Goal: Information Seeking & Learning: Learn about a topic

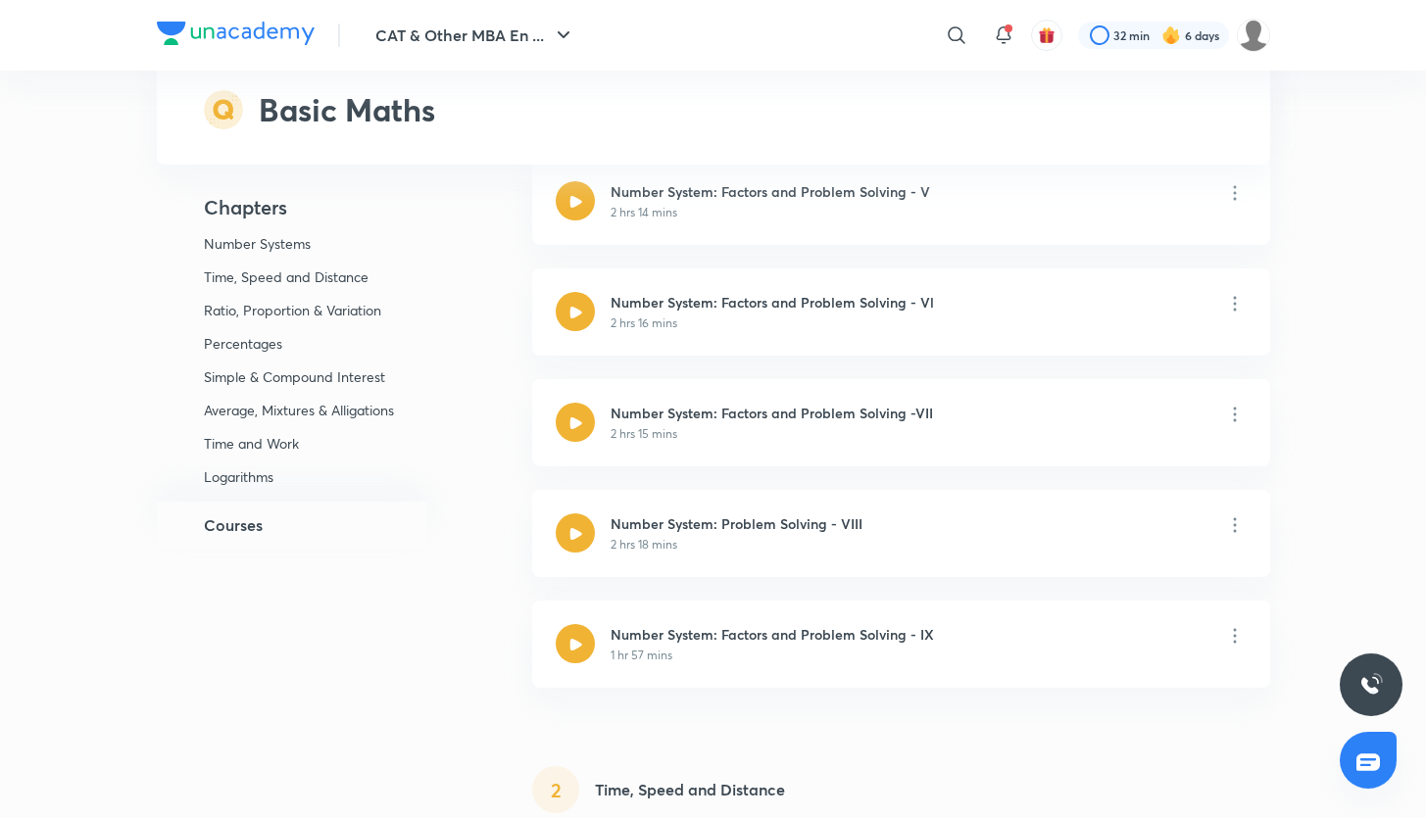
scroll to position [792, 0]
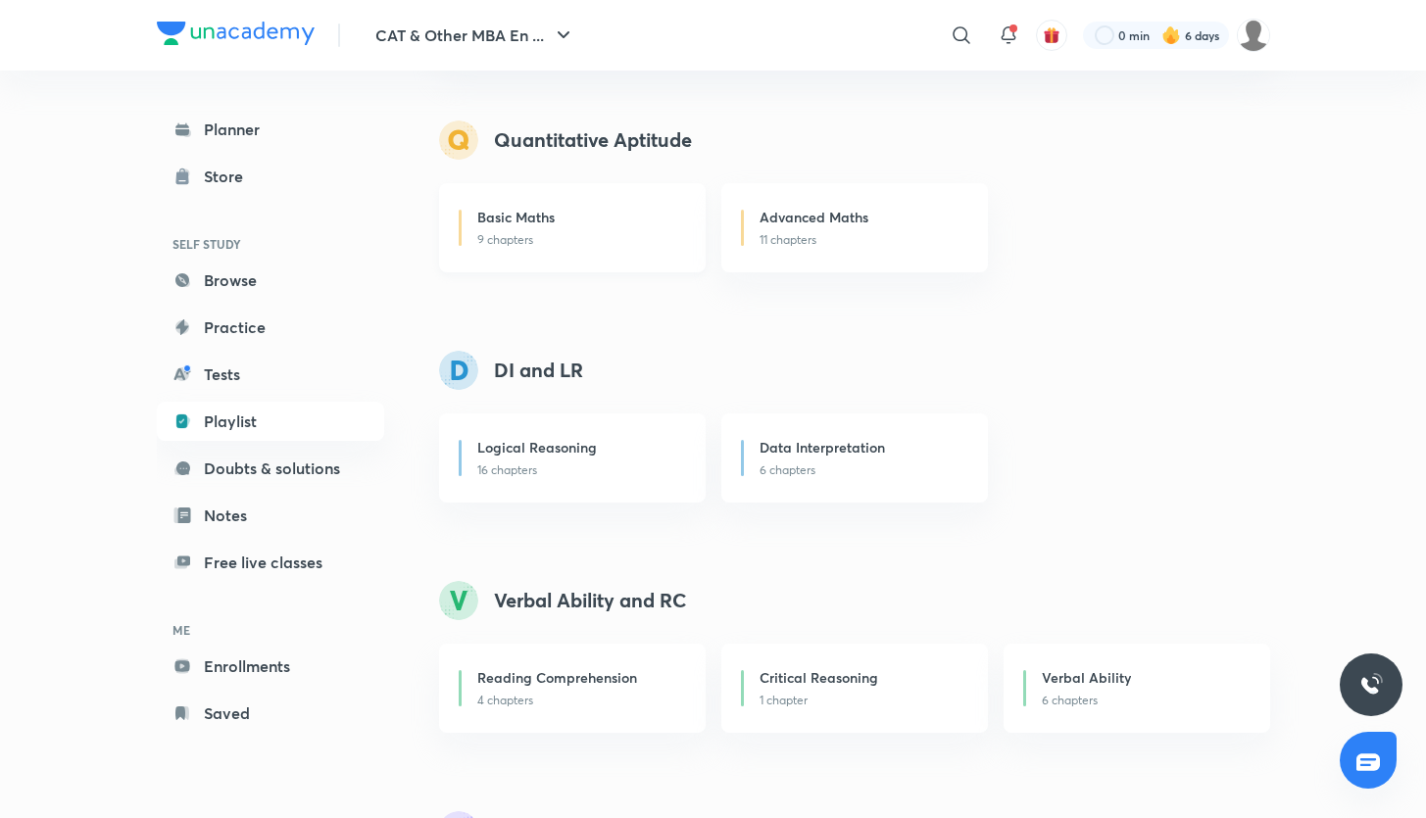
scroll to position [206, 0]
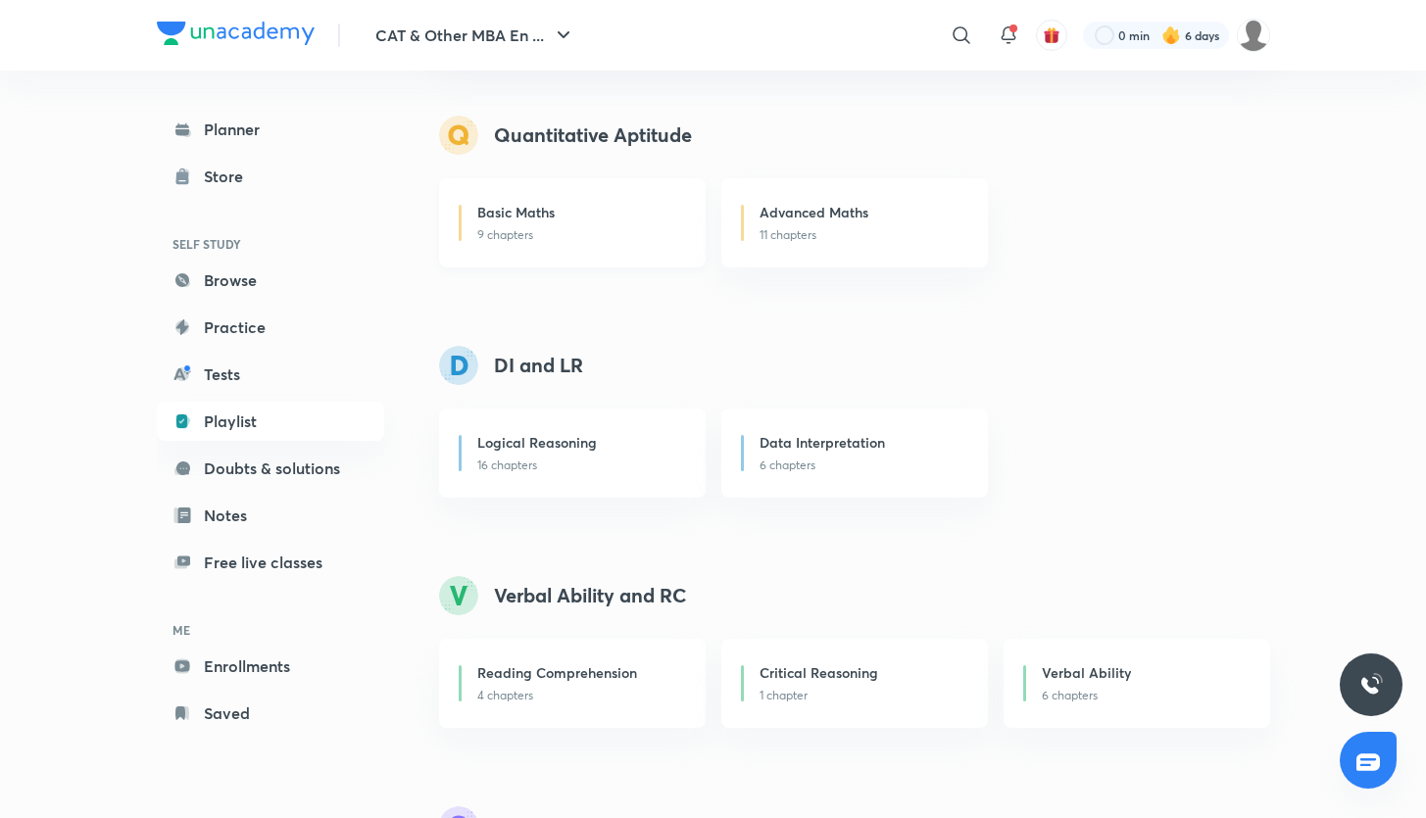
click at [553, 441] on h6 "Logical Reasoning" at bounding box center [537, 442] width 120 height 21
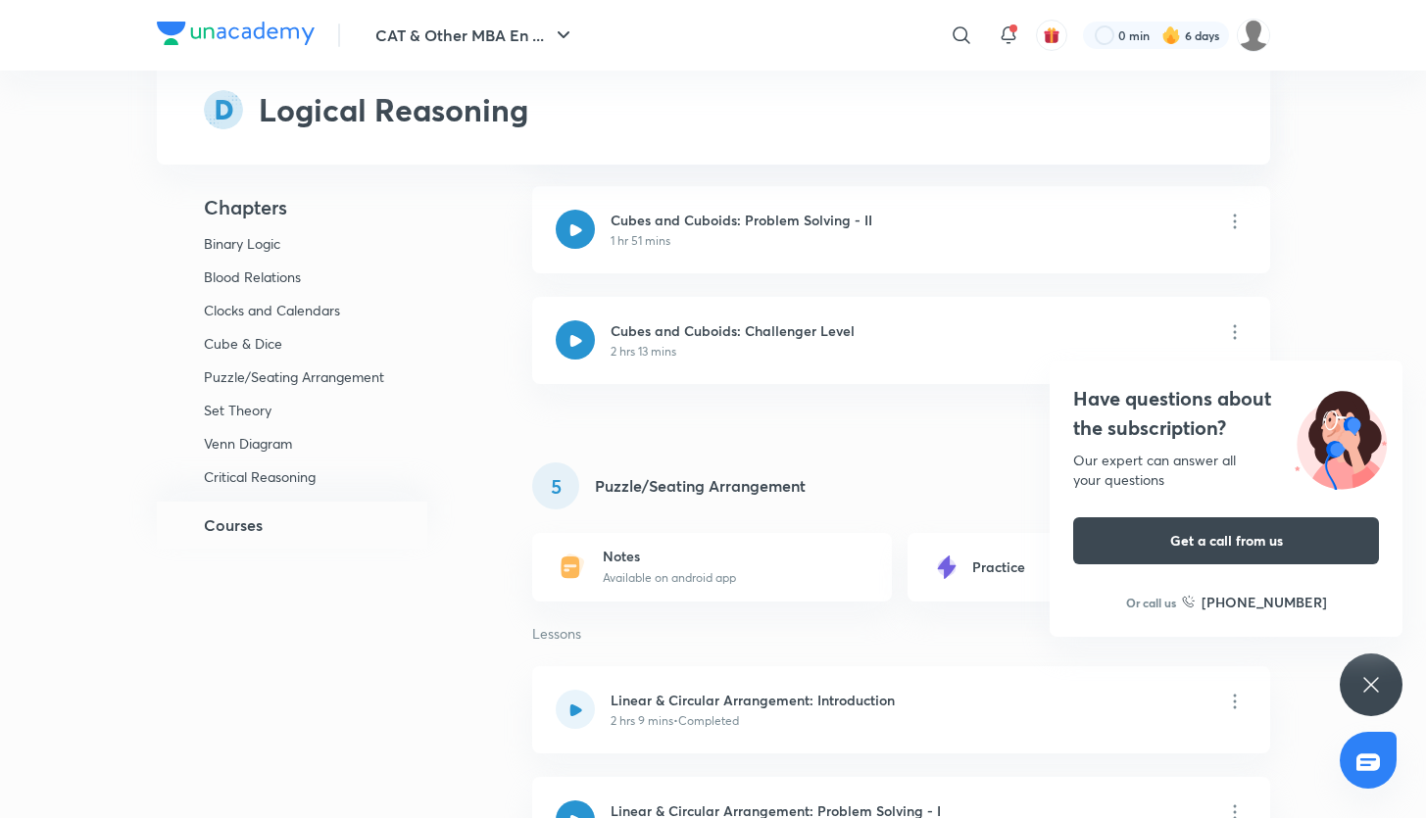
scroll to position [1885, 0]
click at [1366, 688] on icon at bounding box center [1371, 685] width 24 height 24
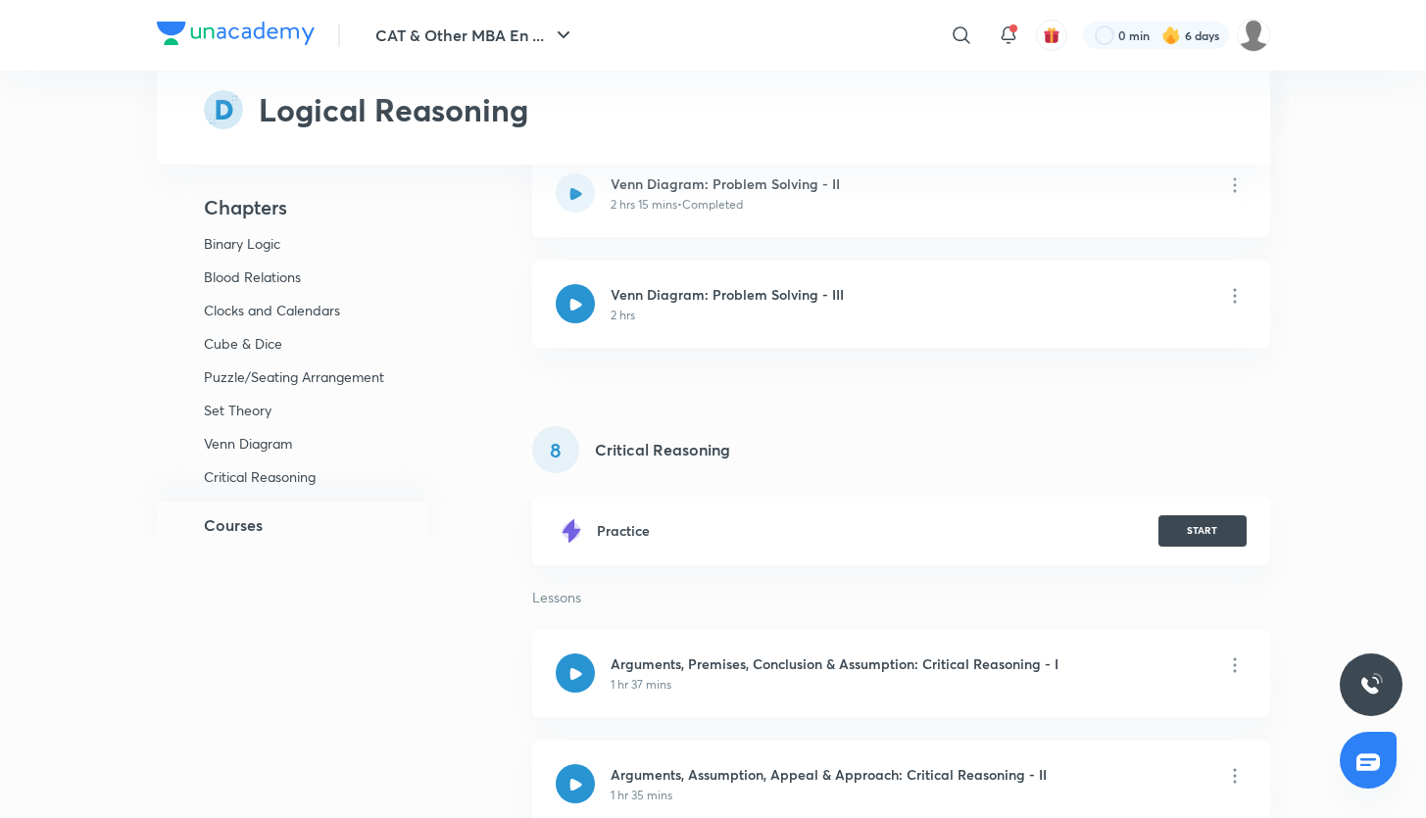
scroll to position [5244, 0]
